Goal: Transaction & Acquisition: Book appointment/travel/reservation

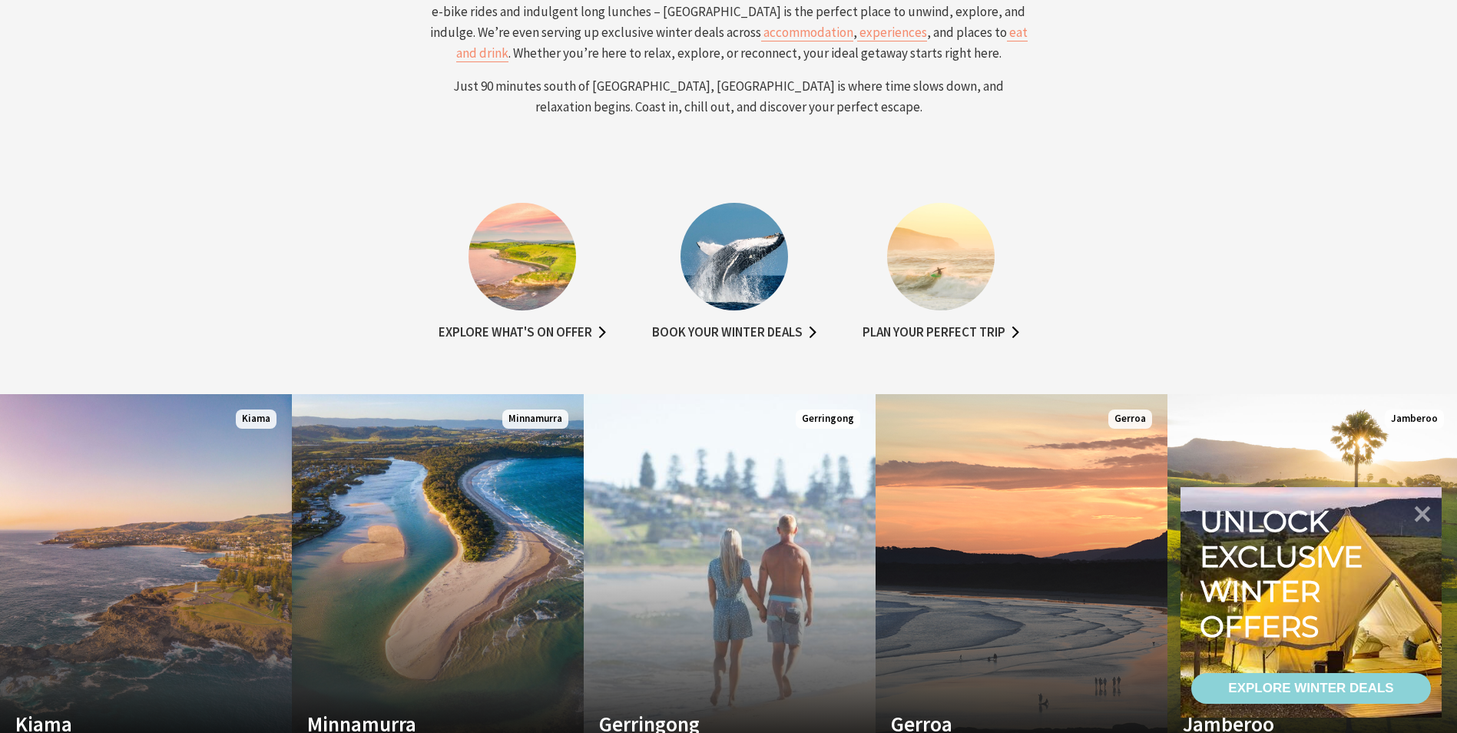
scroll to position [768, 0]
click at [762, 327] on link "Book your winter deals" at bounding box center [734, 332] width 164 height 22
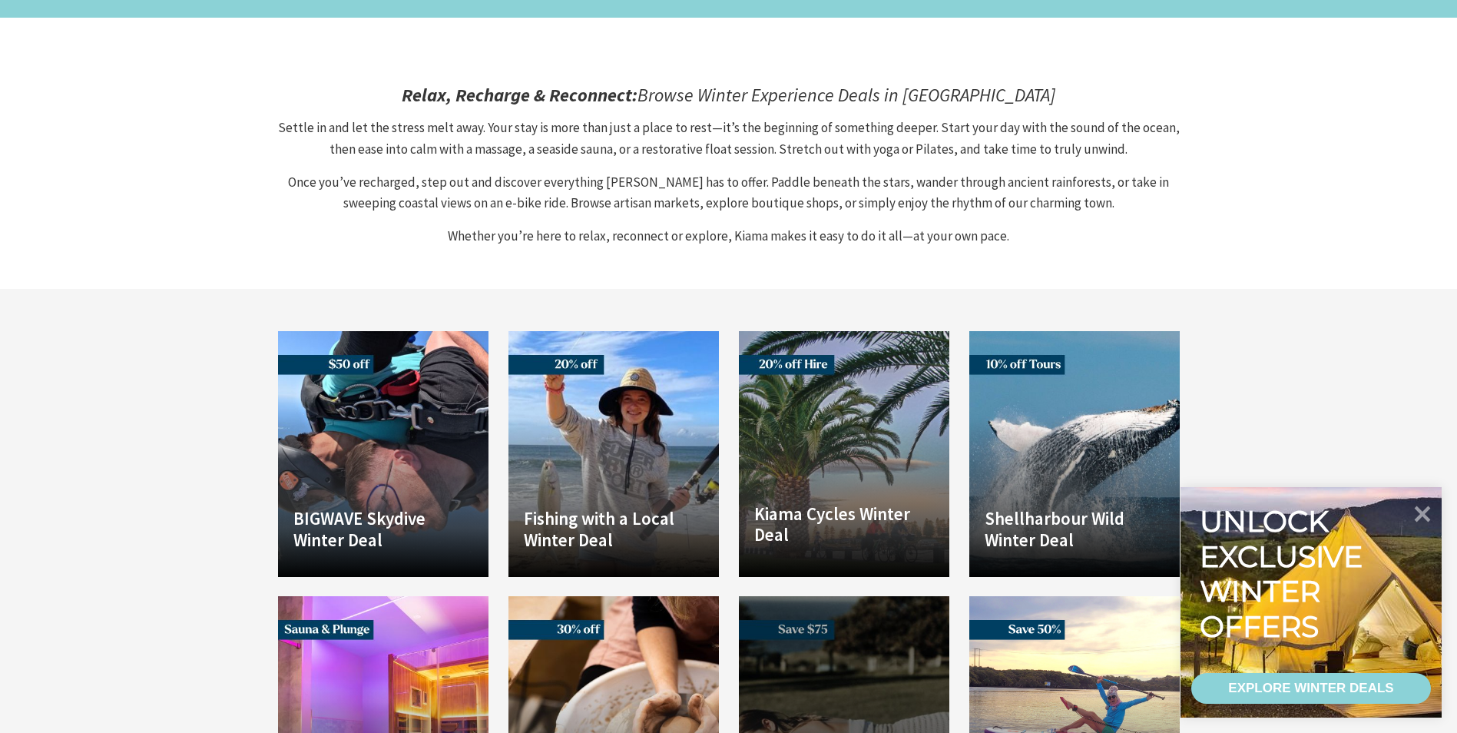
scroll to position [998, 0]
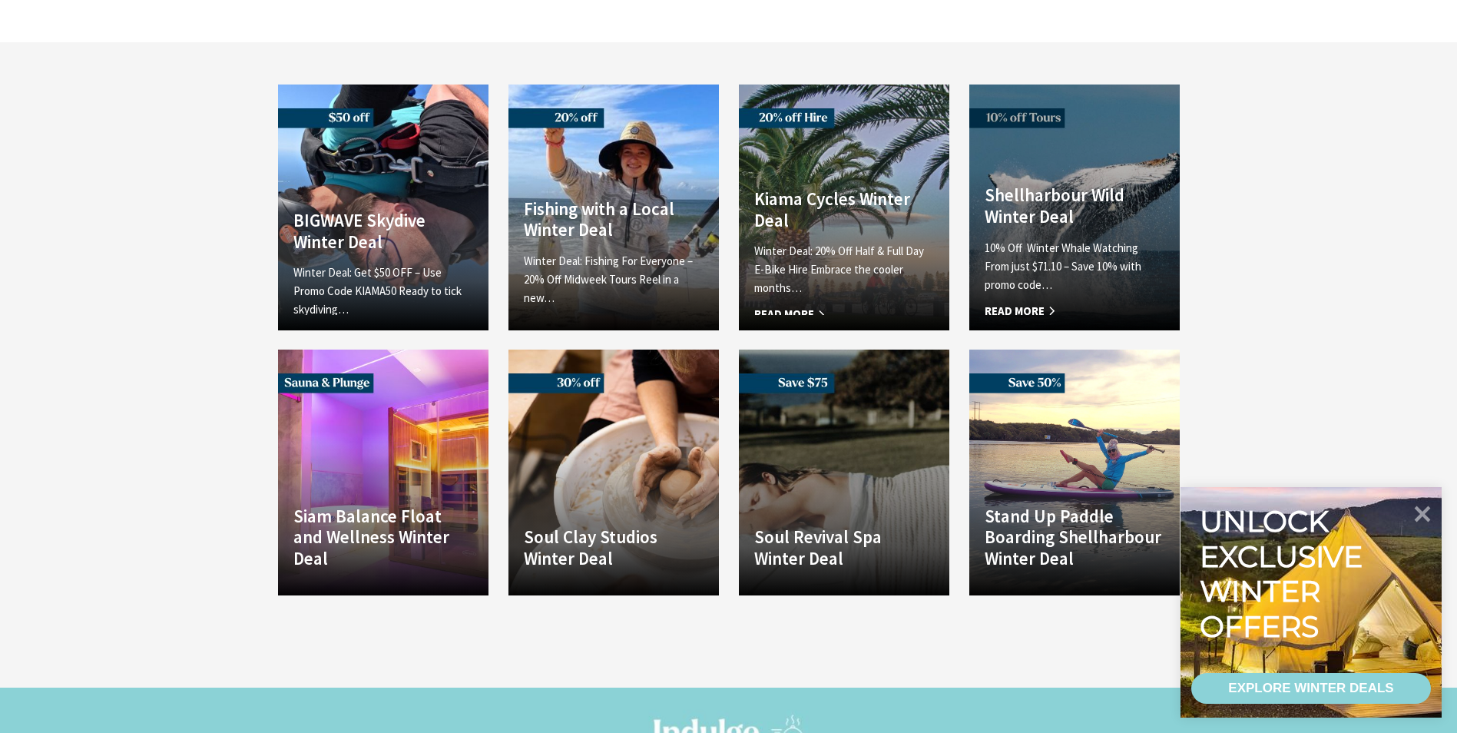
click at [1093, 125] on link "Another Image Used Shellharbour Wild Winter Deal 10% Off Winter Whale Watching …" at bounding box center [1074, 207] width 210 height 246
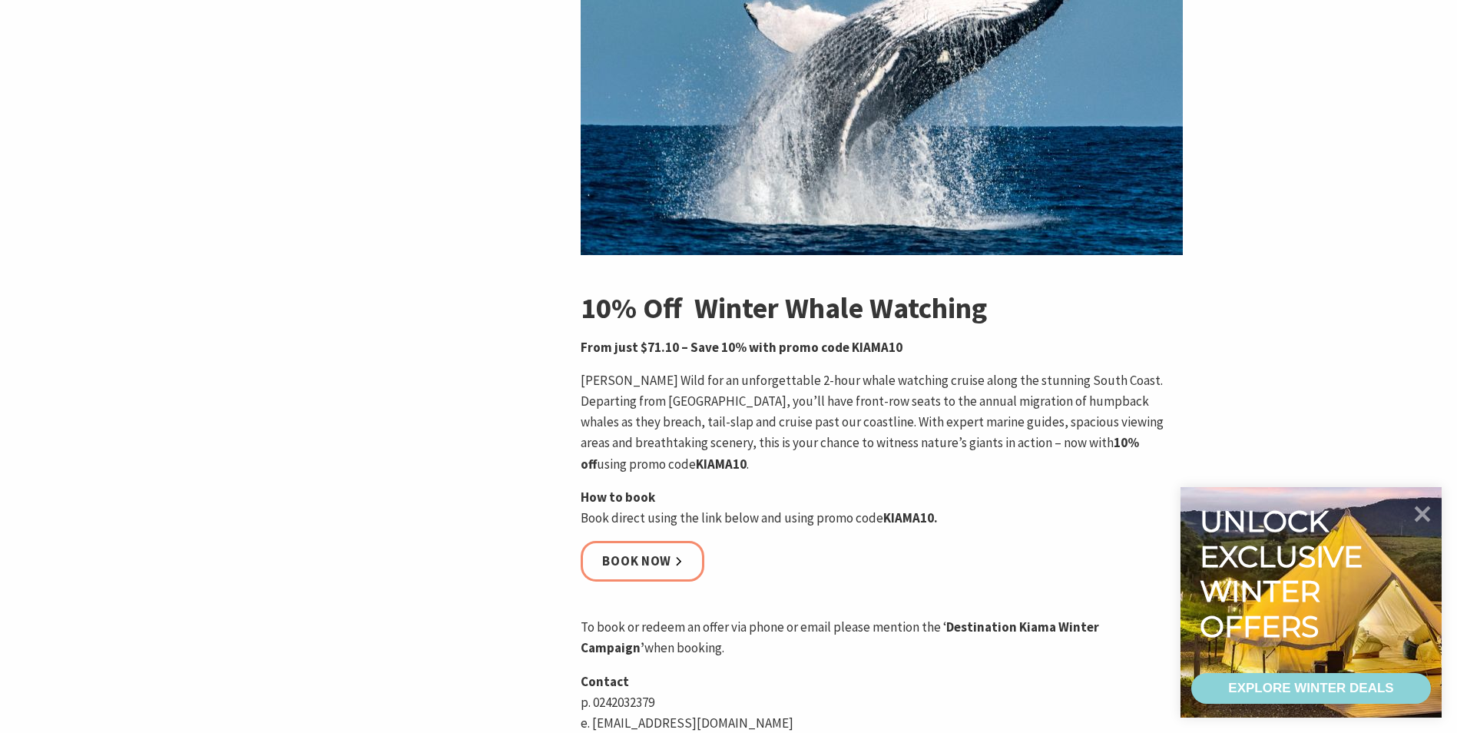
scroll to position [538, 0]
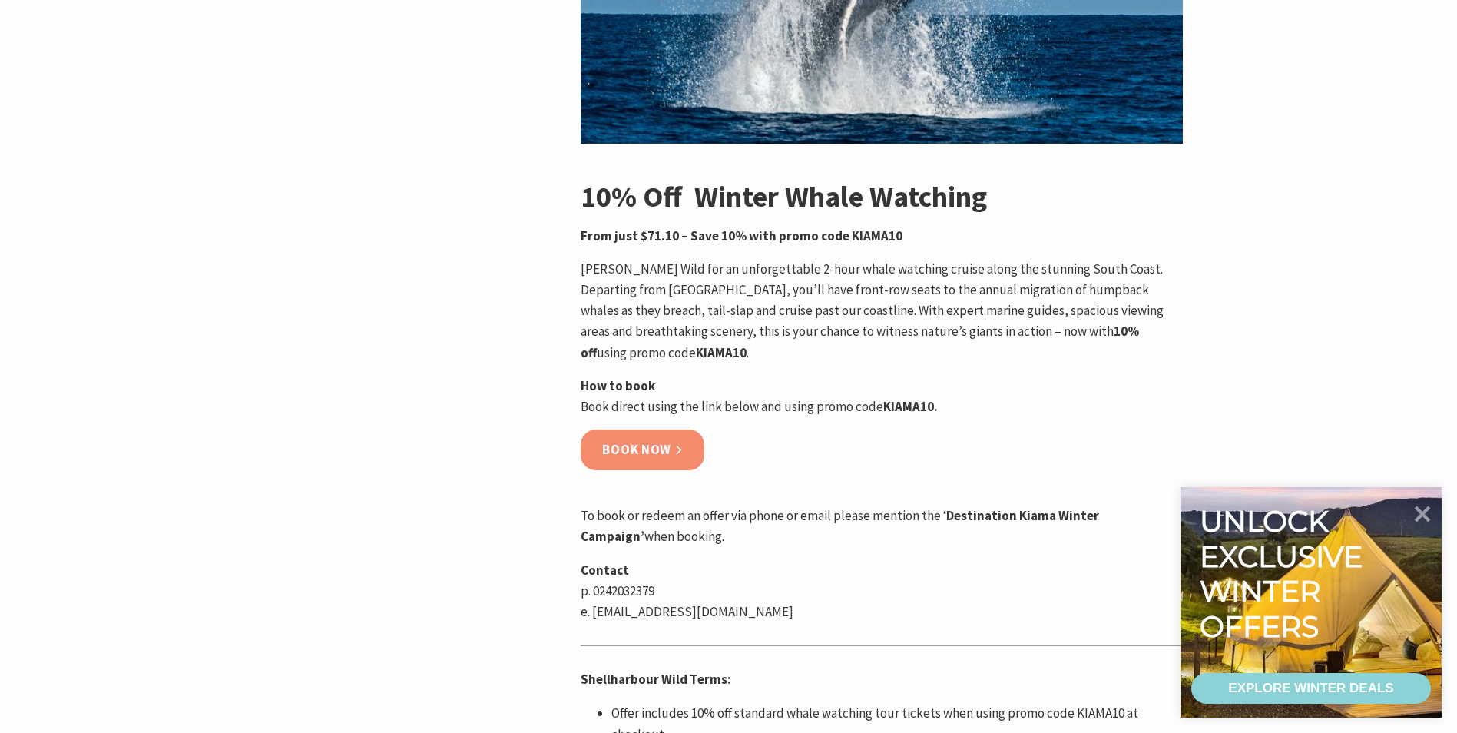
click at [637, 442] on link "Book now" at bounding box center [643, 449] width 124 height 41
